Goal: Find specific page/section: Find specific page/section

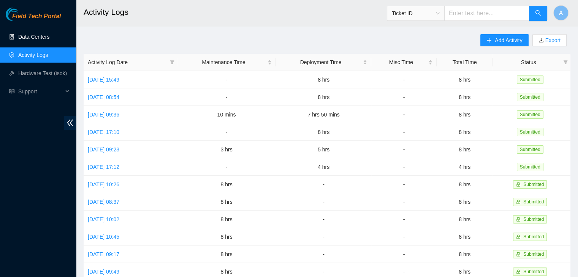
click at [41, 35] on link "Data Centers" at bounding box center [33, 37] width 31 height 6
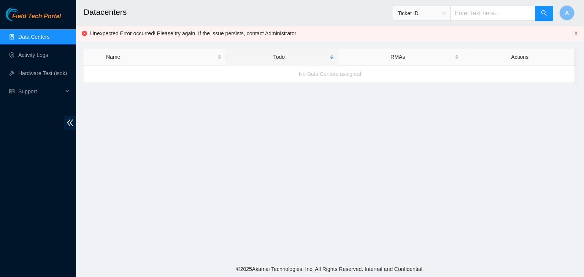
click at [576, 34] on icon "close" at bounding box center [575, 33] width 5 height 5
click at [48, 52] on link "Activity Logs" at bounding box center [33, 55] width 30 height 6
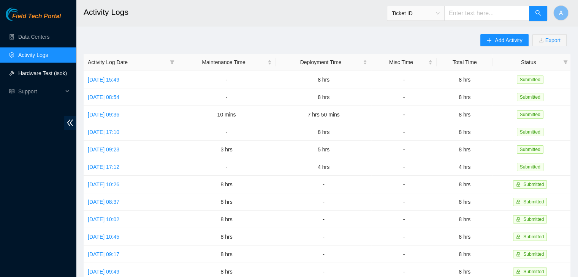
click at [51, 76] on link "Hardware Test (isok)" at bounding box center [42, 73] width 49 height 6
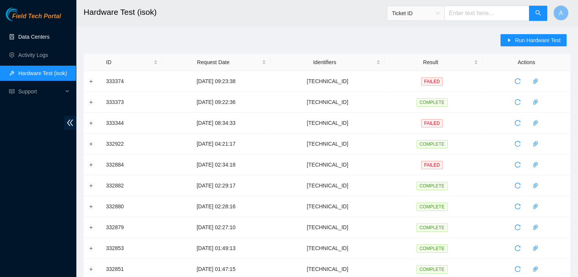
click at [49, 40] on link "Data Centers" at bounding box center [33, 37] width 31 height 6
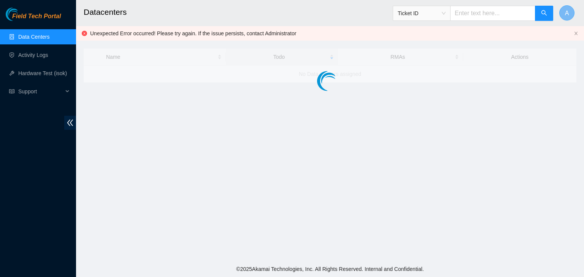
click at [565, 13] on span "A" at bounding box center [567, 12] width 4 height 9
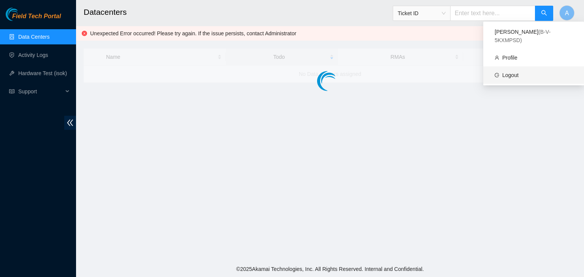
click at [517, 72] on link "Logout" at bounding box center [510, 75] width 16 height 6
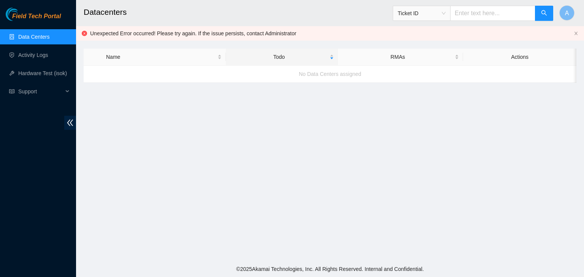
click at [46, 40] on link "Data Centers" at bounding box center [33, 37] width 31 height 6
